Goal: Transaction & Acquisition: Purchase product/service

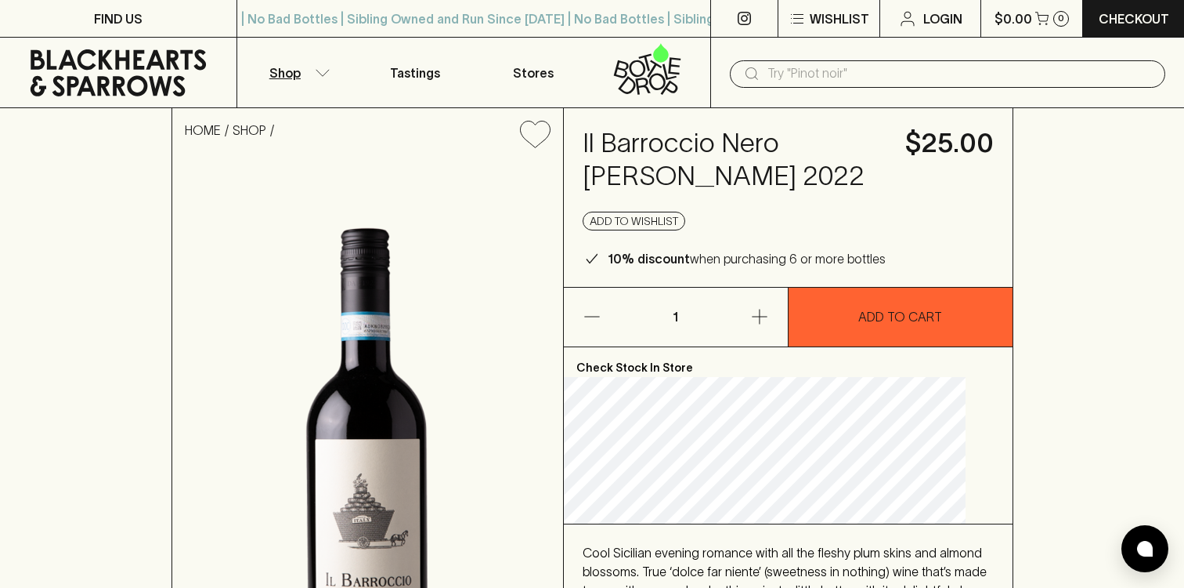
click at [318, 71] on icon "button" at bounding box center [322, 72] width 13 height 6
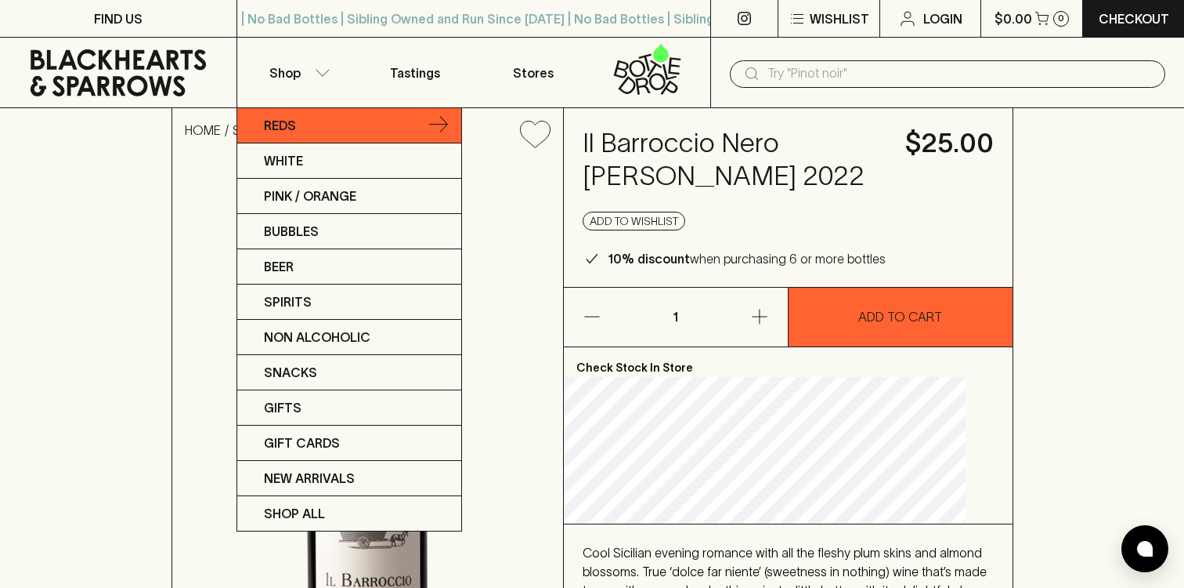
click at [352, 125] on link "Reds" at bounding box center [349, 125] width 224 height 35
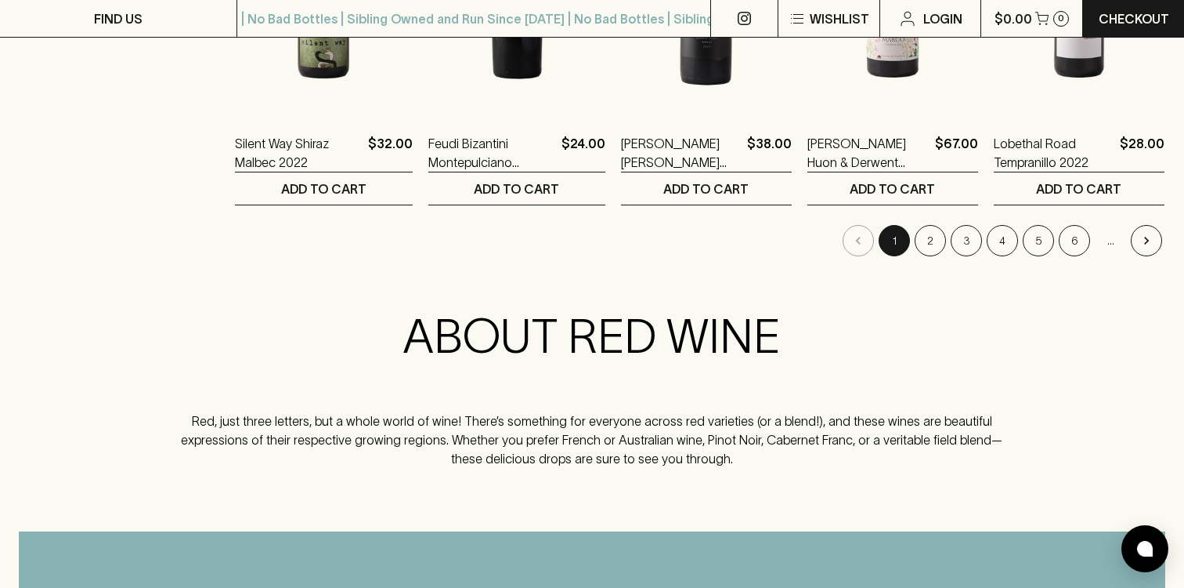
scroll to position [1678, 0]
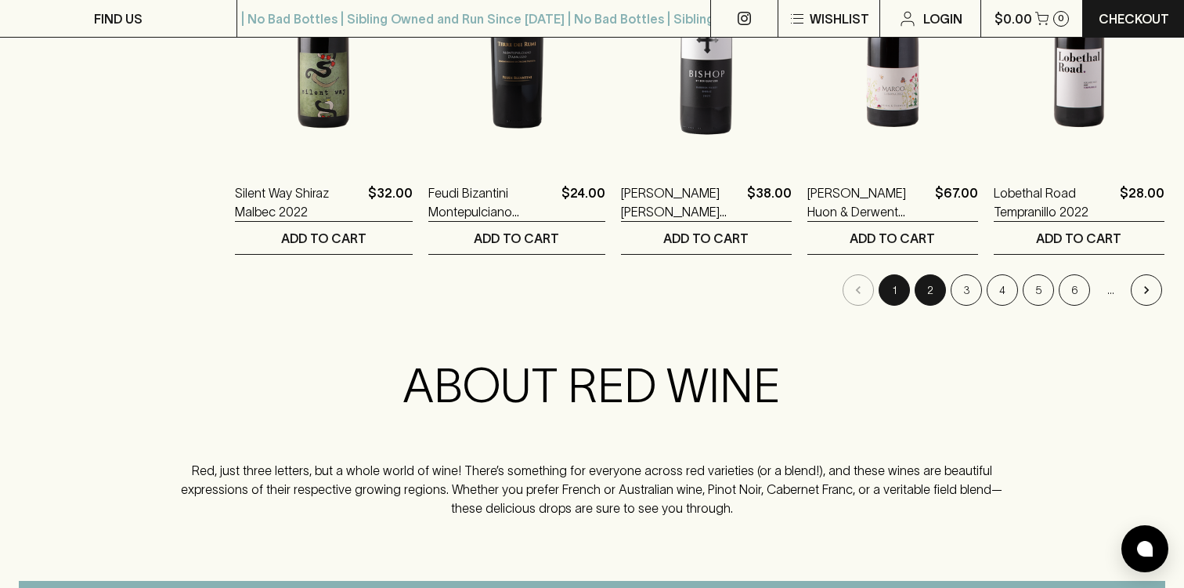
click at [939, 295] on button "2" at bounding box center [930, 289] width 31 height 31
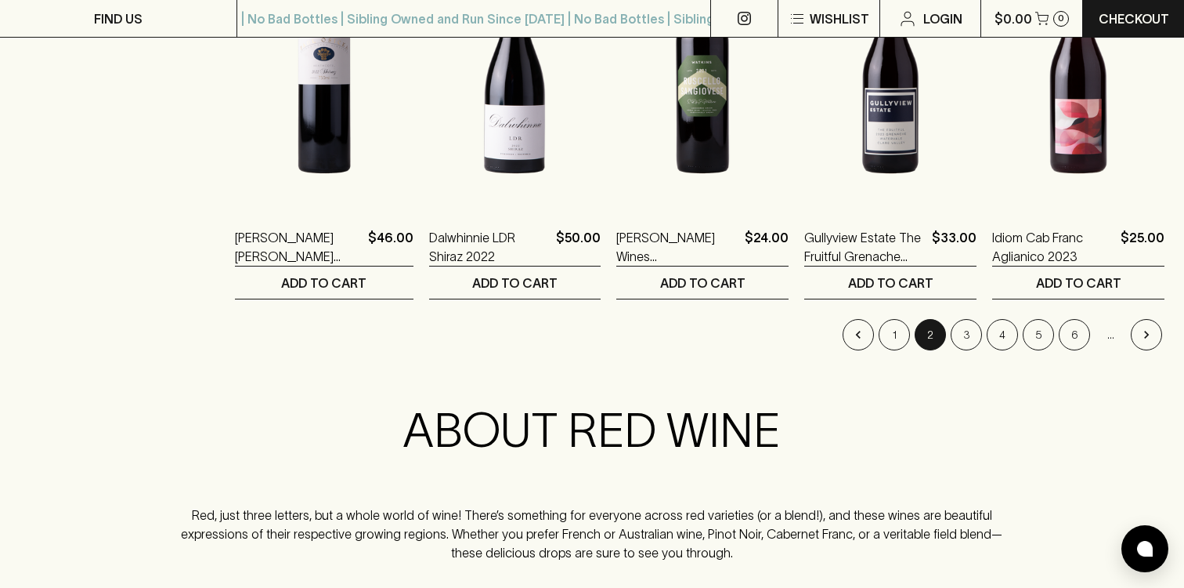
scroll to position [1687, 0]
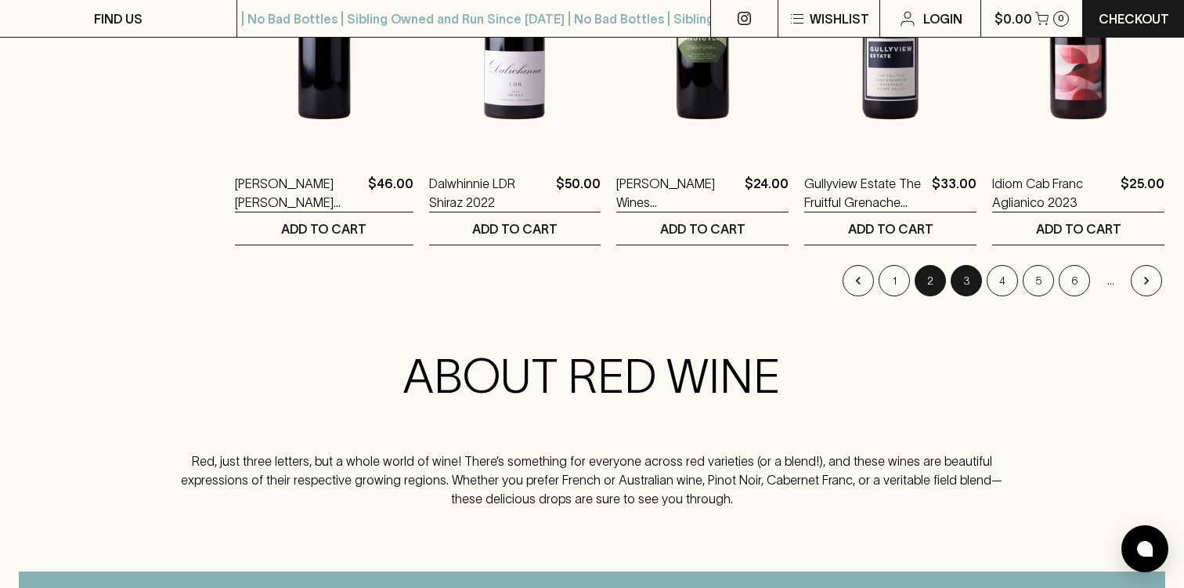
click at [966, 280] on button "3" at bounding box center [966, 280] width 31 height 31
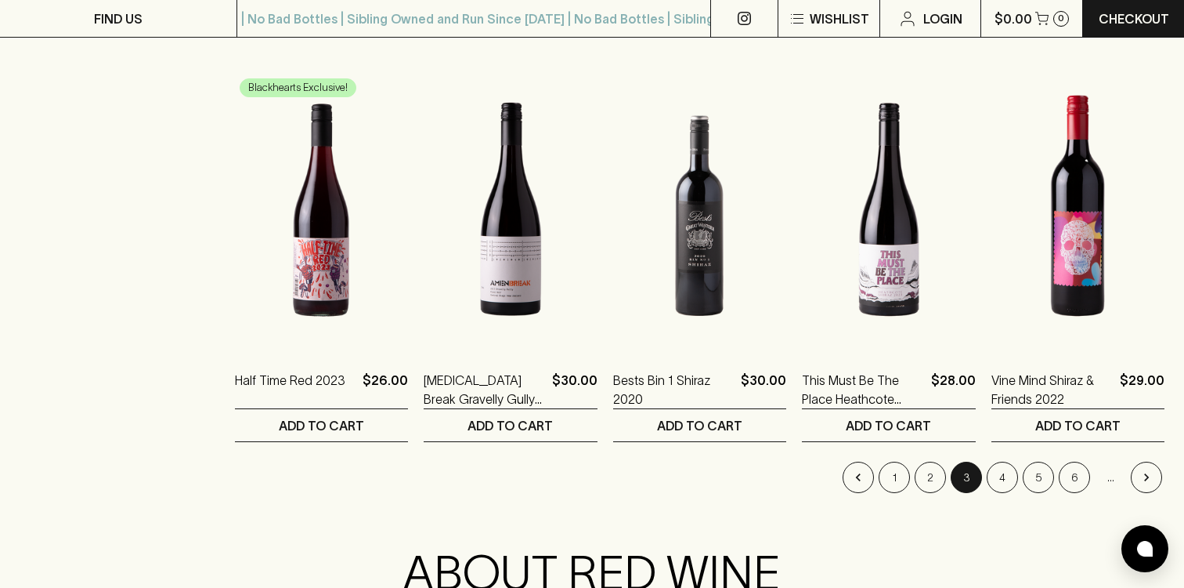
scroll to position [1507, 0]
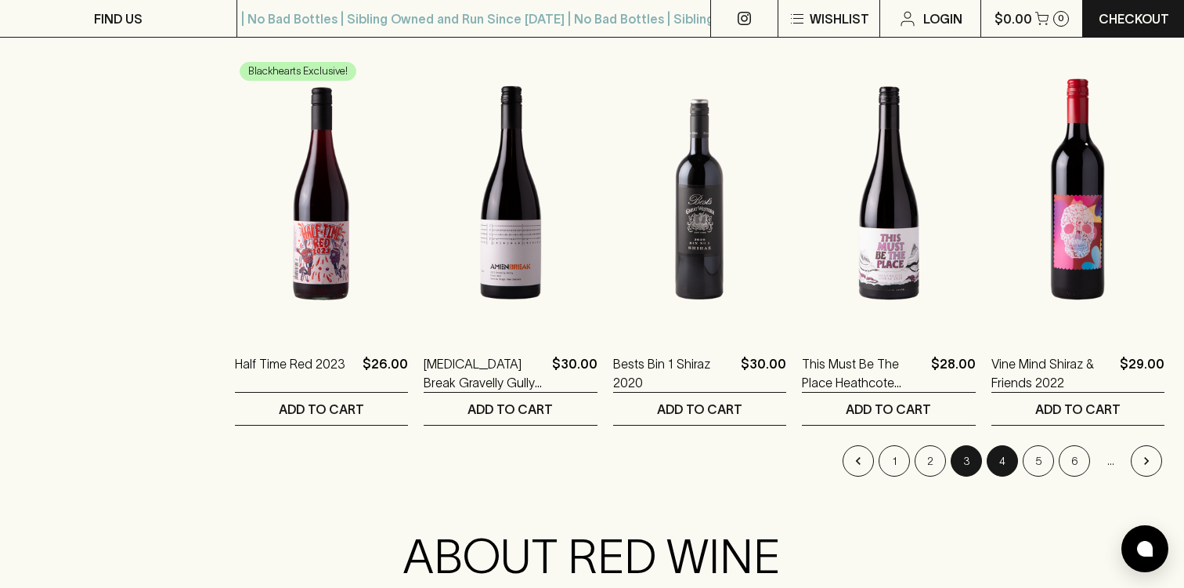
click at [1006, 468] on button "4" at bounding box center [1002, 460] width 31 height 31
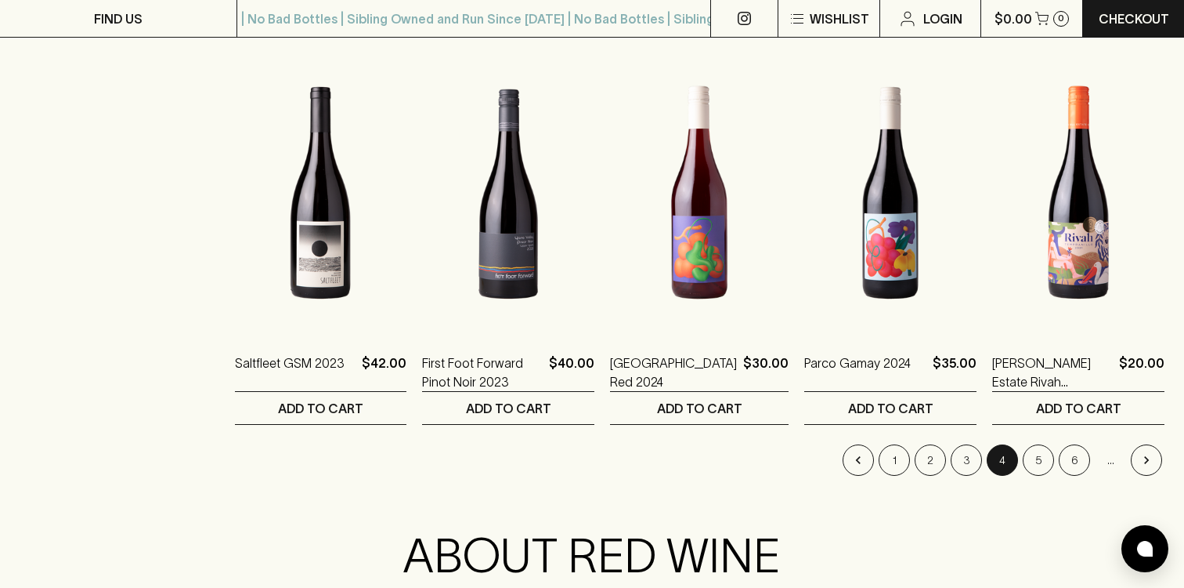
scroll to position [1520, 0]
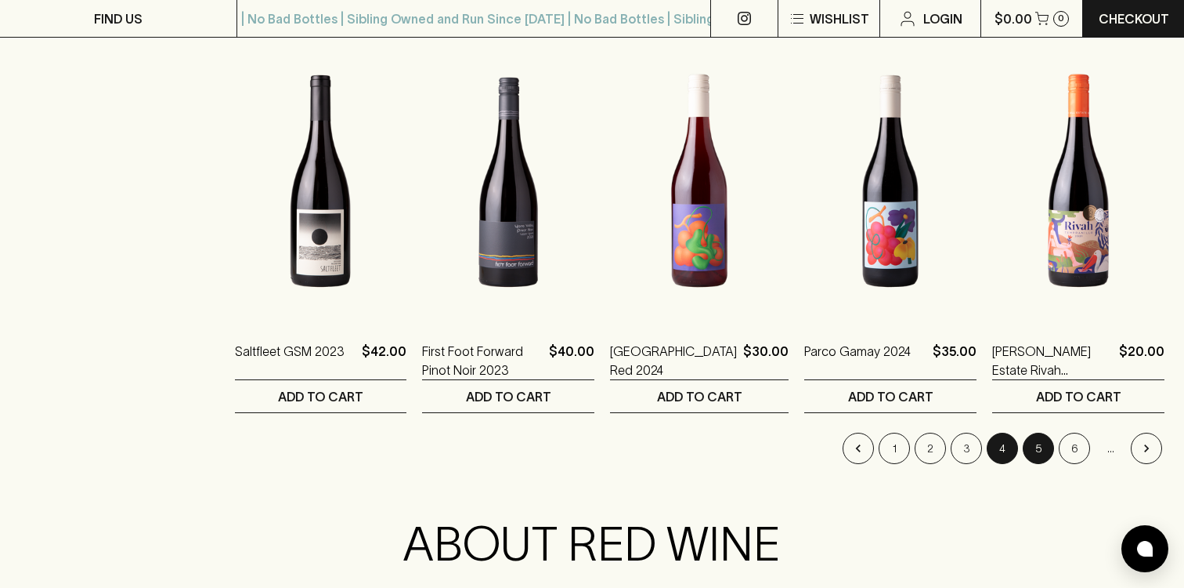
click at [1034, 454] on button "5" at bounding box center [1038, 447] width 31 height 31
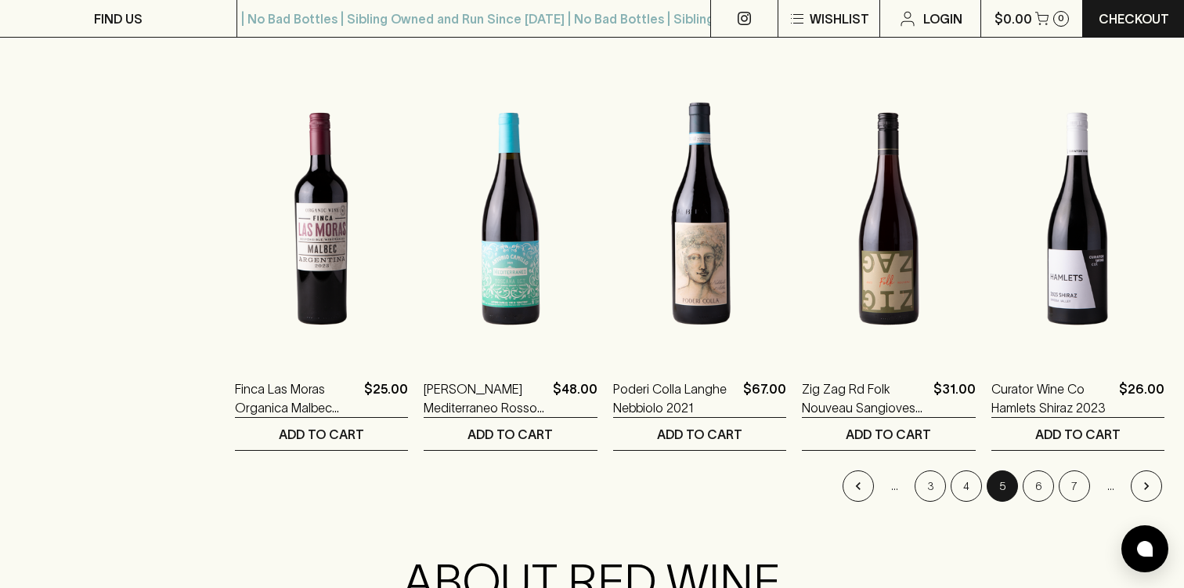
scroll to position [1486, 0]
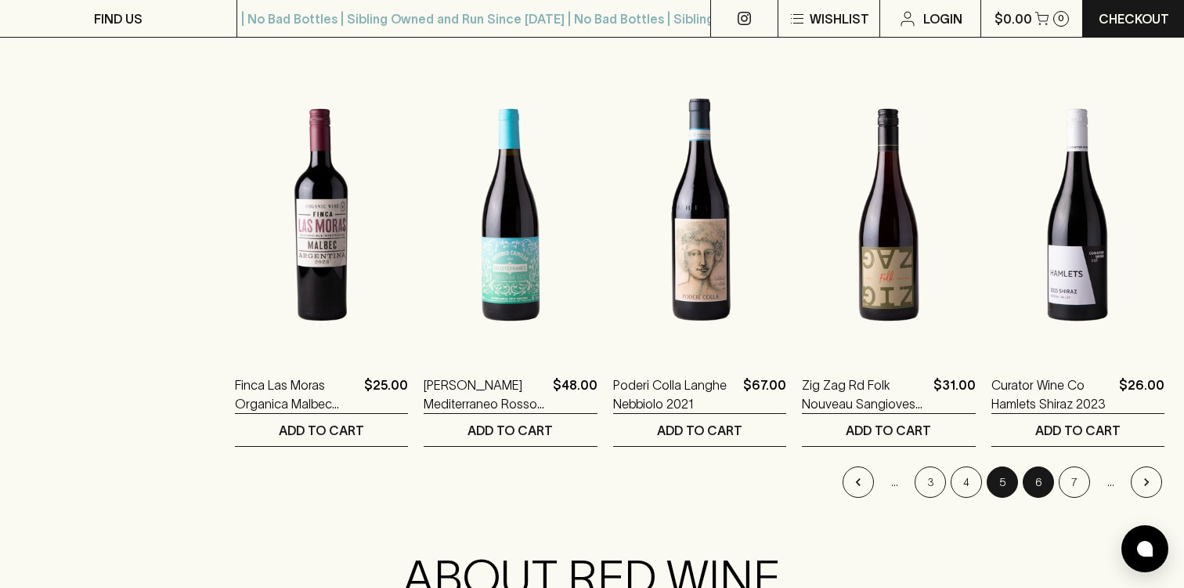
click at [1036, 481] on button "6" at bounding box center [1038, 481] width 31 height 31
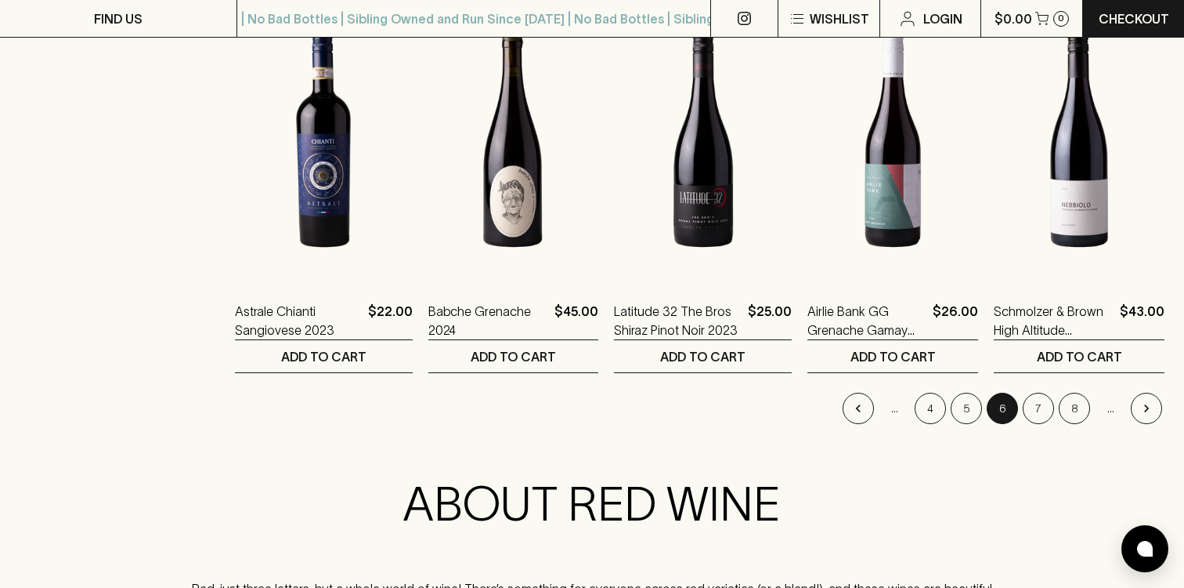
scroll to position [1575, 0]
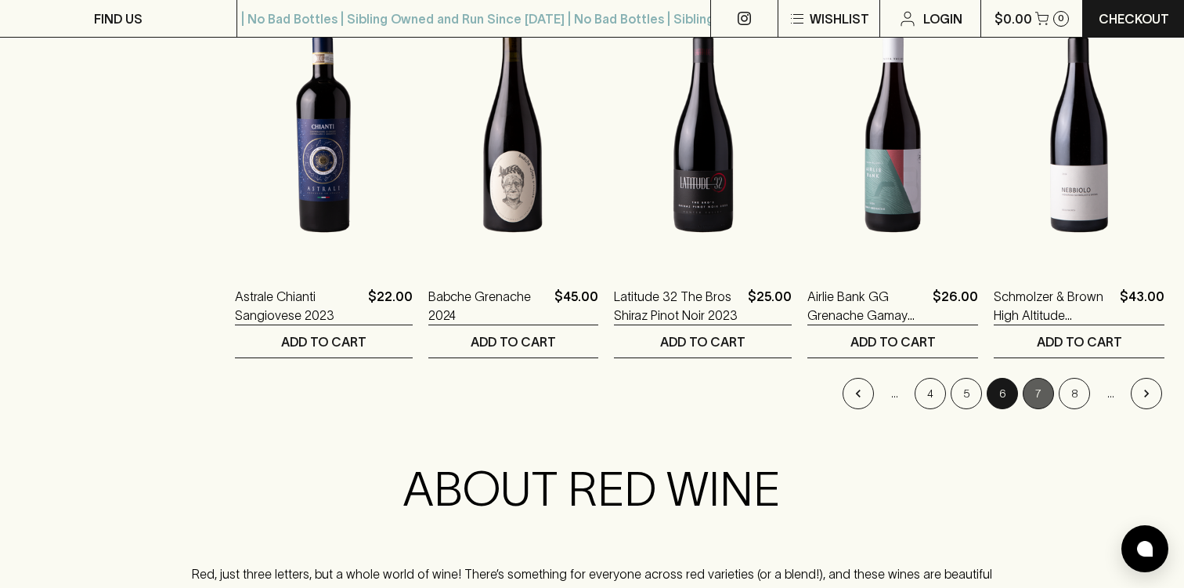
click at [1041, 385] on button "7" at bounding box center [1038, 393] width 31 height 31
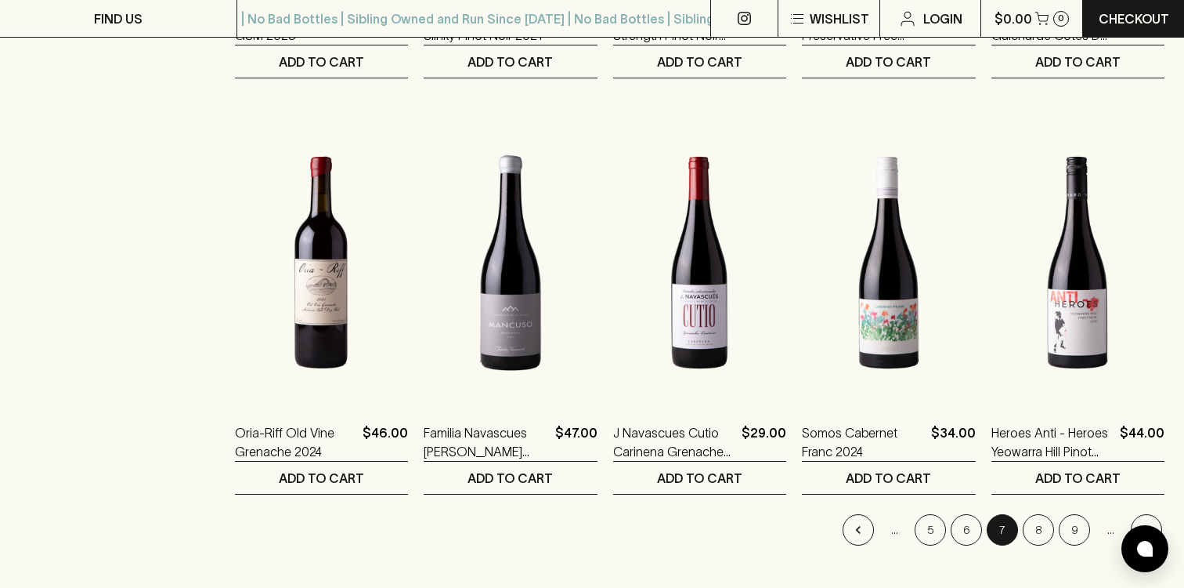
scroll to position [1485, 0]
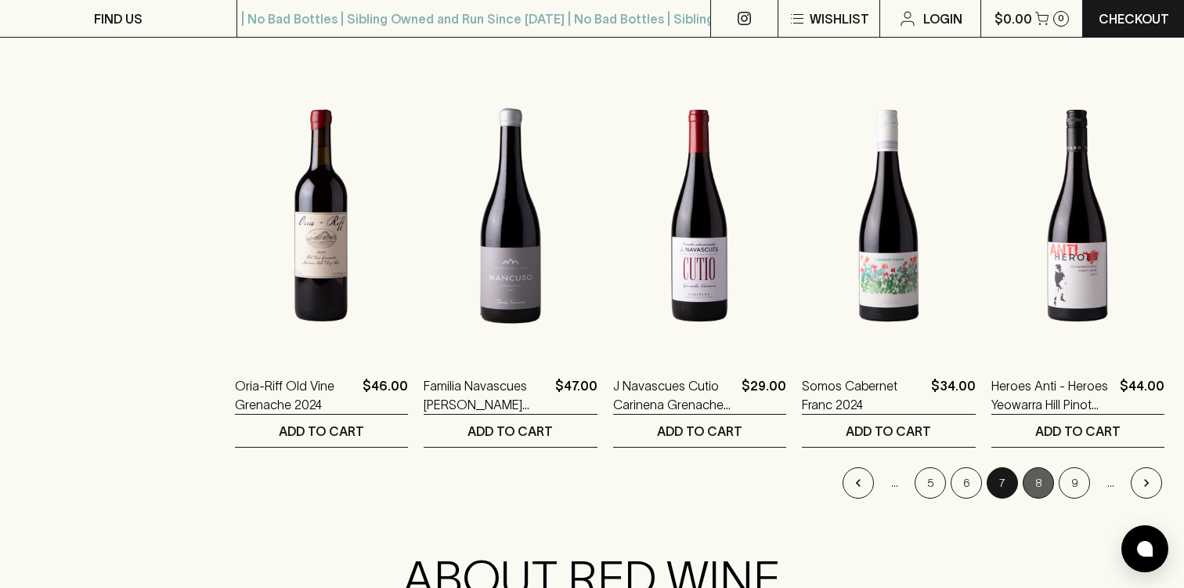
click at [1036, 479] on button "8" at bounding box center [1038, 482] width 31 height 31
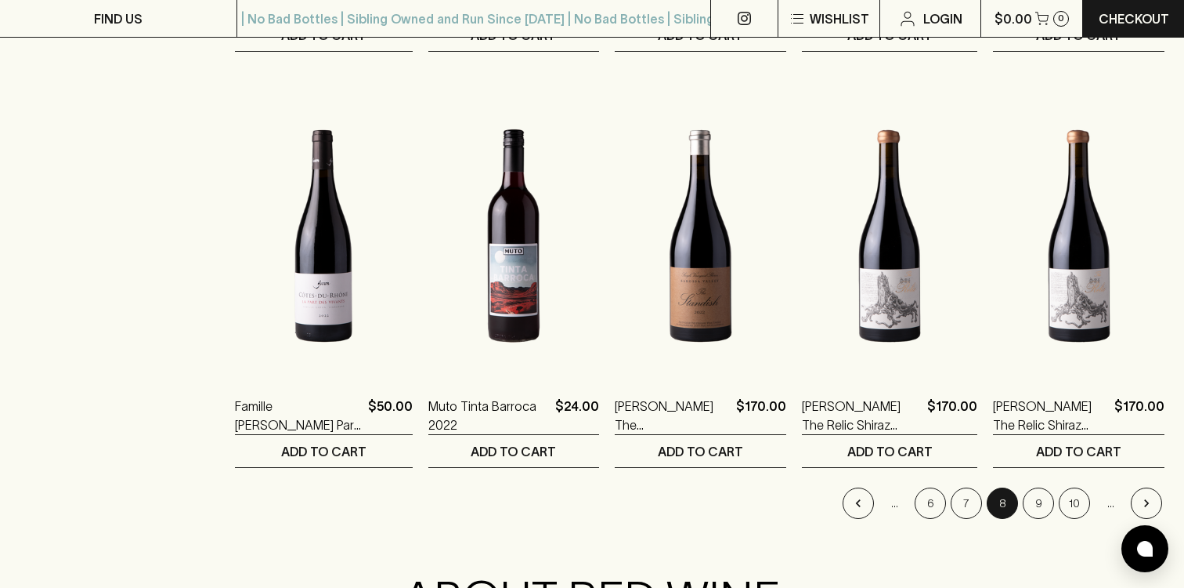
scroll to position [1484, 0]
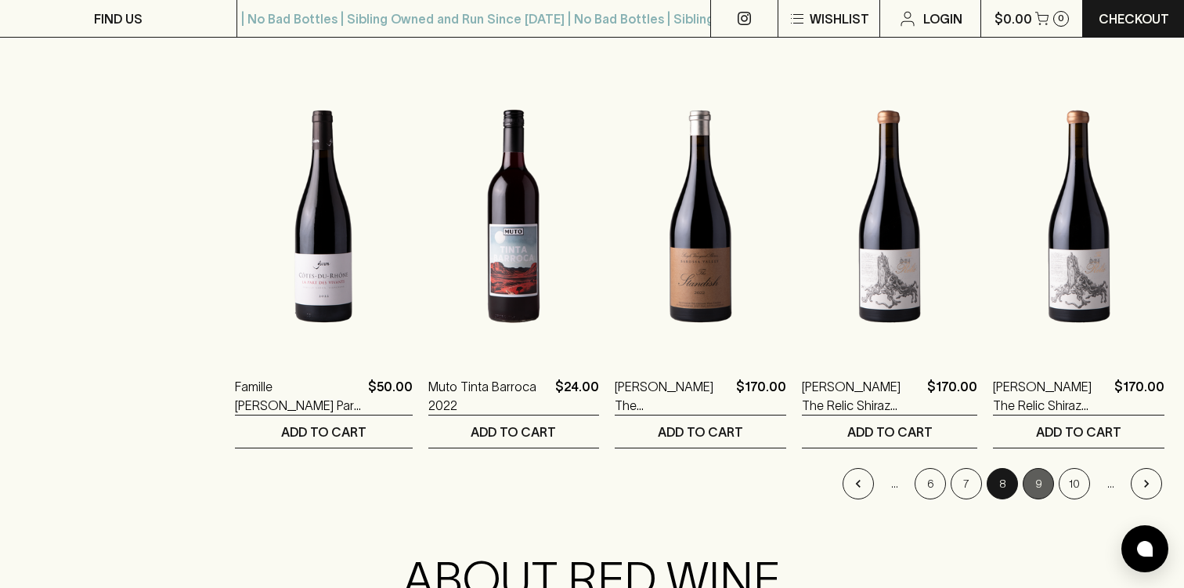
click at [1038, 481] on button "9" at bounding box center [1038, 483] width 31 height 31
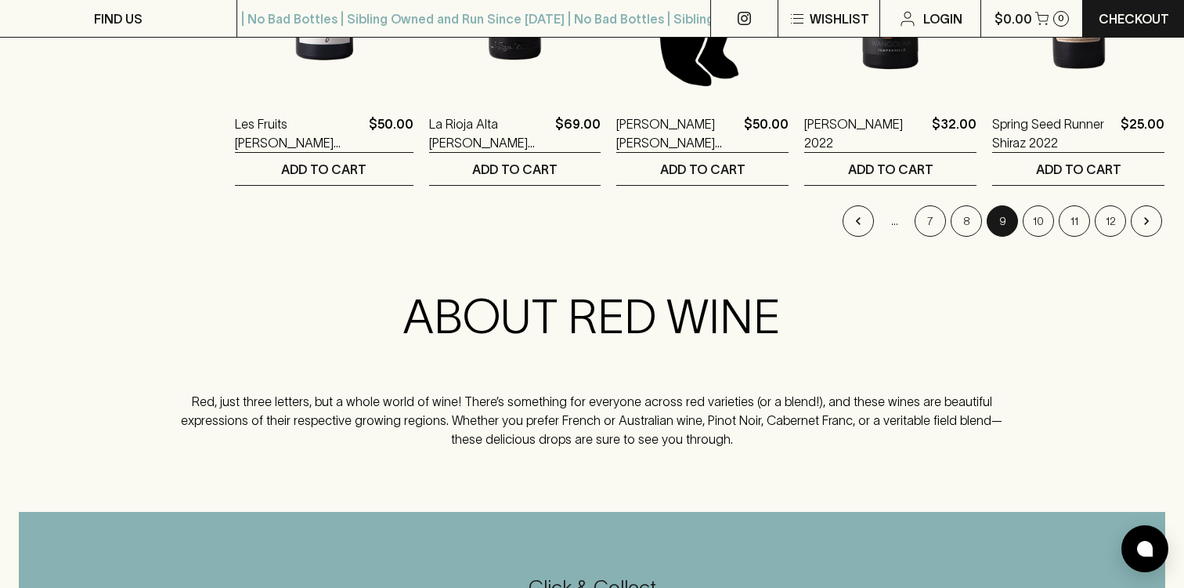
scroll to position [1719, 0]
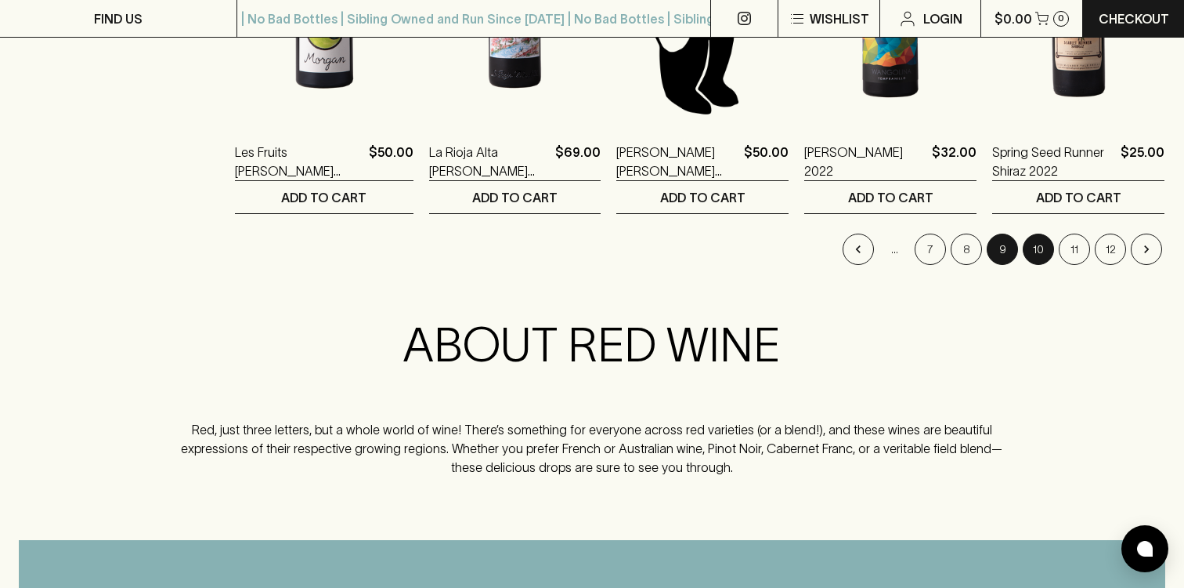
click at [1043, 253] on button "10" at bounding box center [1038, 248] width 31 height 31
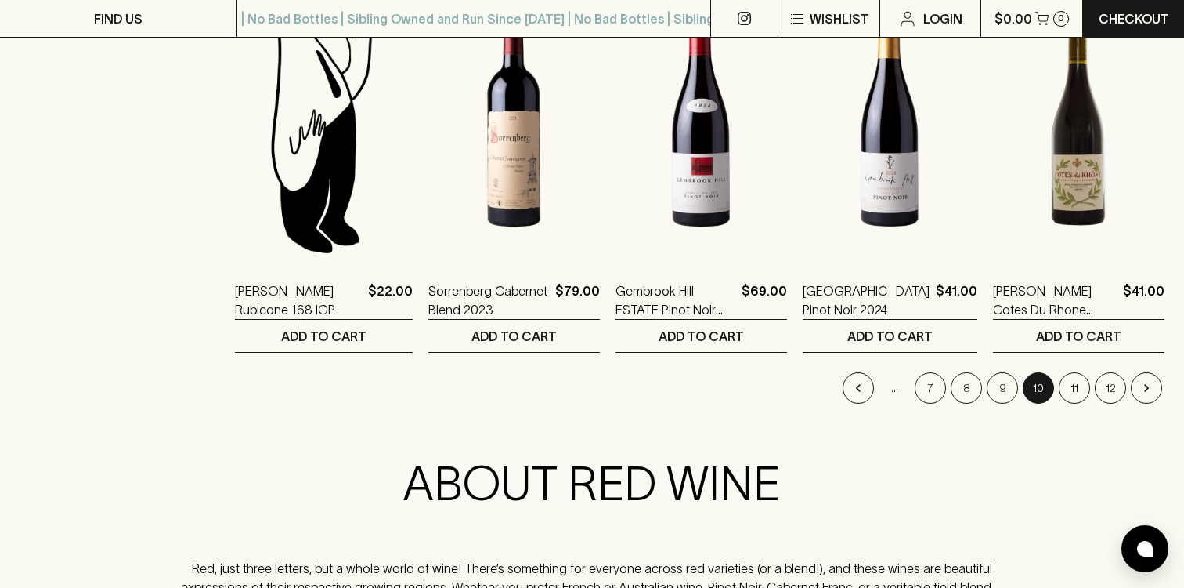
scroll to position [1636, 0]
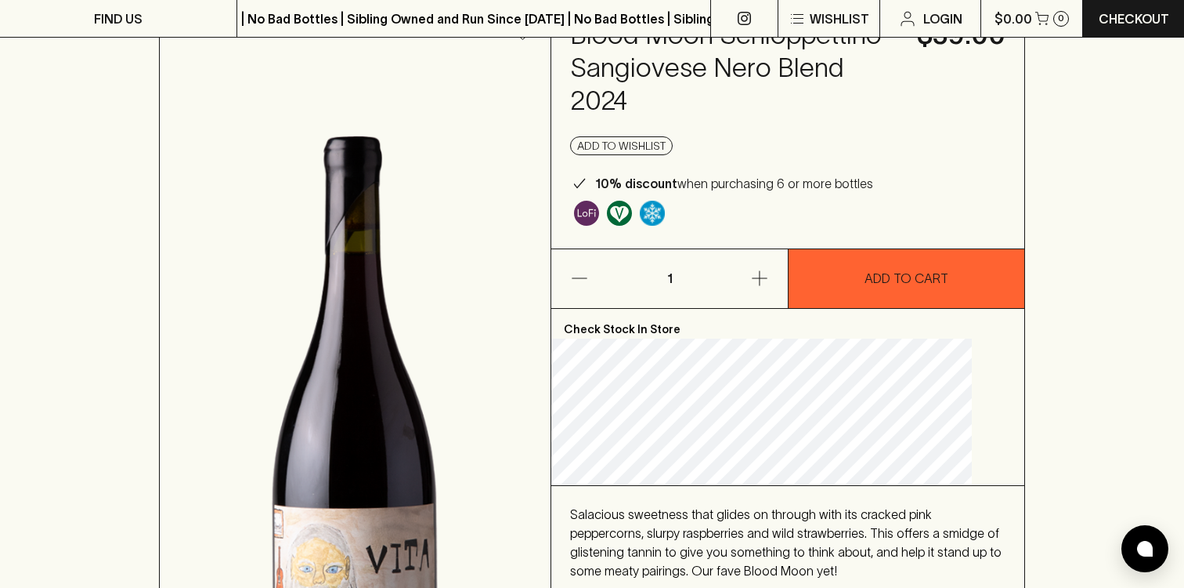
scroll to position [105, 0]
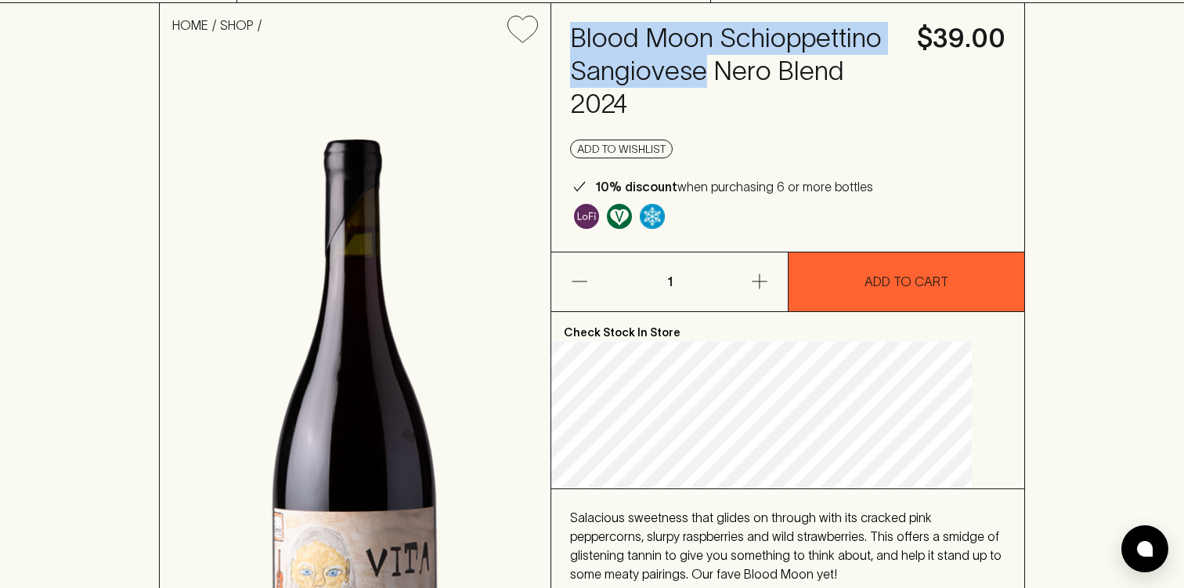
drag, startPoint x: 597, startPoint y: 36, endPoint x: 728, endPoint y: 110, distance: 150.5
click at [728, 110] on h4 "Blood Moon Schioppettino Sangiovese Nero Blend 2024" at bounding box center [734, 71] width 328 height 99
copy h4 "Blood Moon Schioppettino Sangiovese"
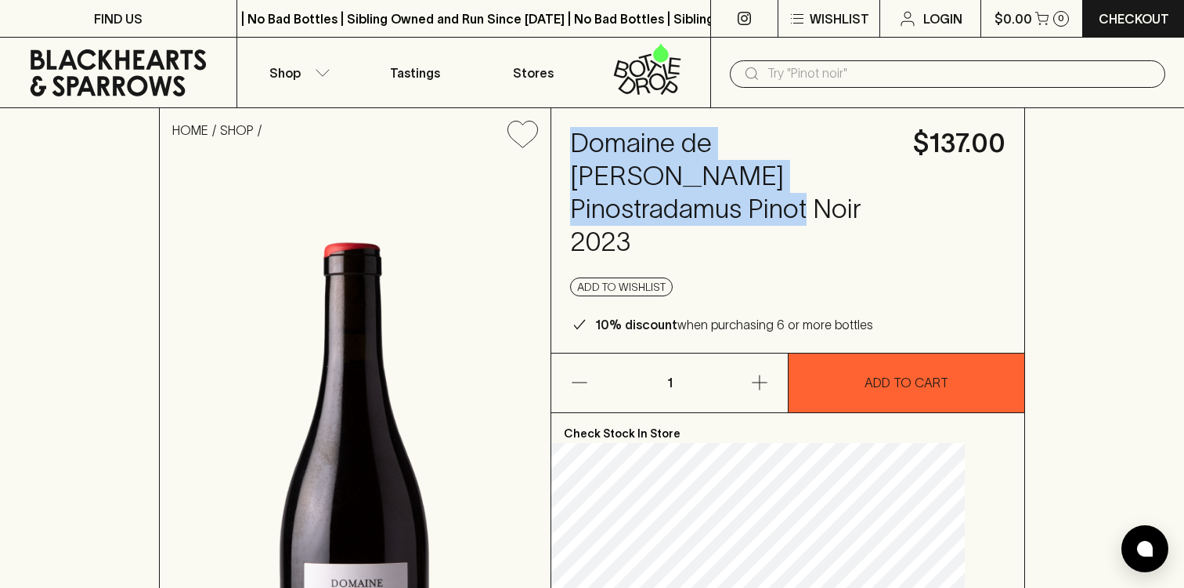
drag, startPoint x: 603, startPoint y: 143, endPoint x: 651, endPoint y: 206, distance: 78.8
click at [651, 206] on h4 "Domaine de [PERSON_NAME] Pinostradamus Pinot Noir 2023" at bounding box center [732, 193] width 324 height 132
copy h4 "Domaine de [PERSON_NAME] Pinostradamus Pinot Noir"
